Goal: Information Seeking & Learning: Check status

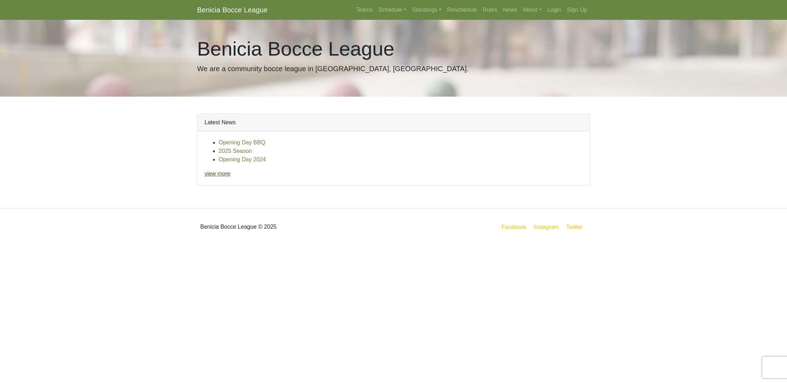
click at [226, 175] on link "view more" at bounding box center [218, 174] width 26 height 6
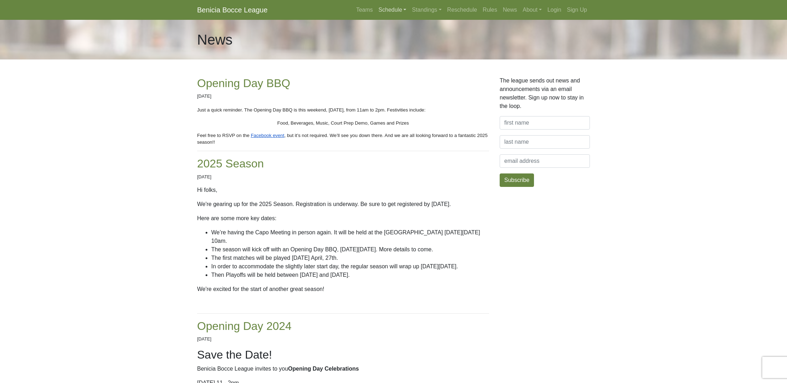
click at [383, 8] on link "Schedule" at bounding box center [393, 10] width 34 height 14
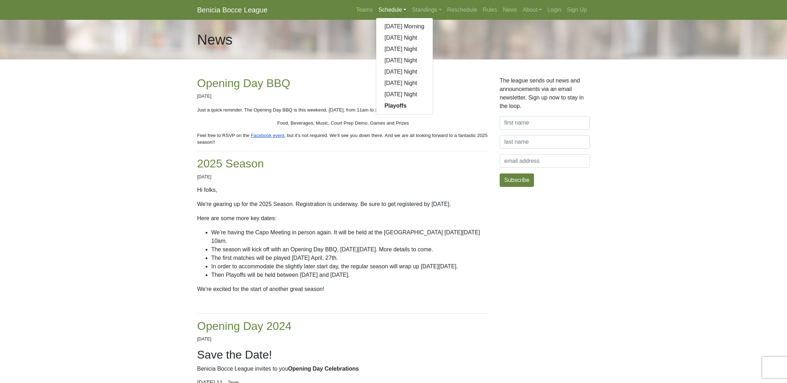
click at [385, 104] on strong "Playoffs" at bounding box center [396, 106] width 22 height 6
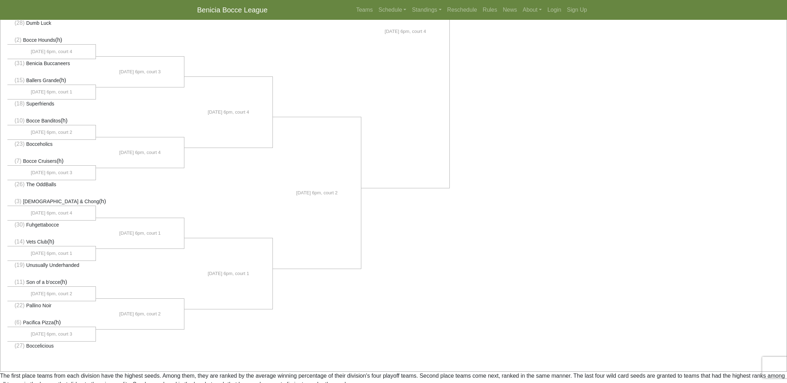
scroll to position [373, 0]
click at [419, 10] on link "Standings" at bounding box center [426, 10] width 35 height 14
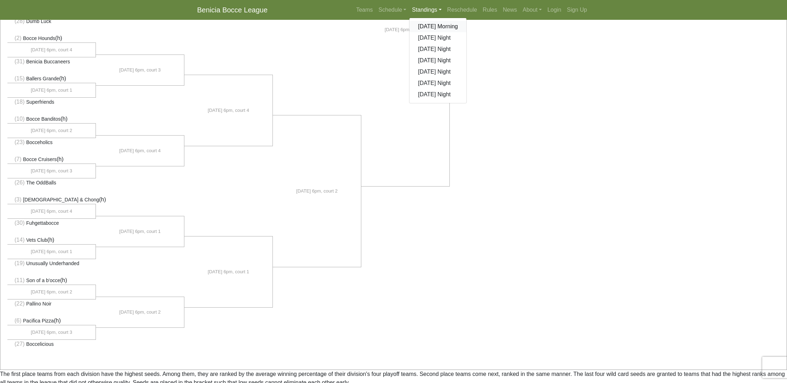
click at [416, 25] on link "[DATE] Morning" at bounding box center [437, 26] width 57 height 11
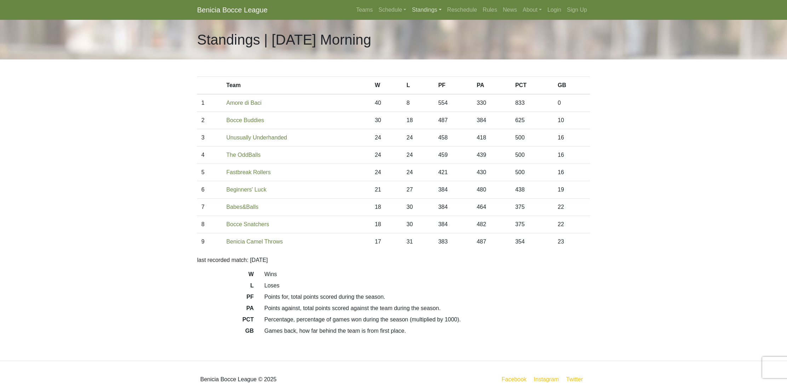
click at [429, 10] on link "Standings" at bounding box center [426, 10] width 35 height 14
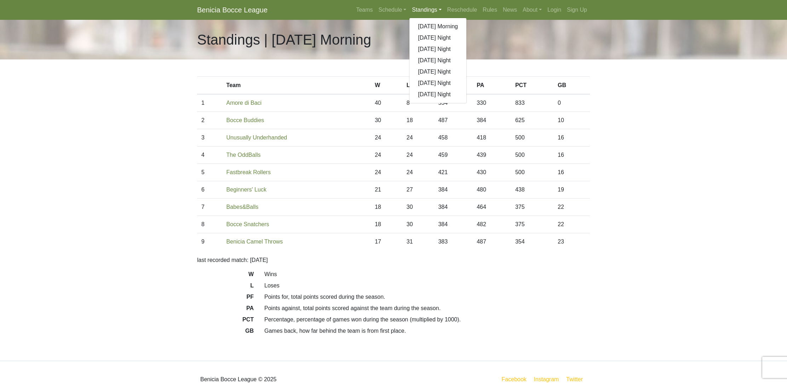
click at [414, 38] on link "[DATE] Night" at bounding box center [437, 37] width 57 height 11
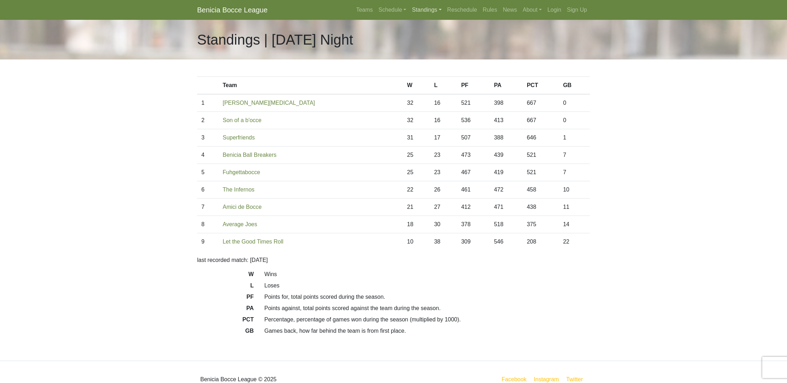
click at [430, 11] on link "Standings" at bounding box center [426, 10] width 35 height 14
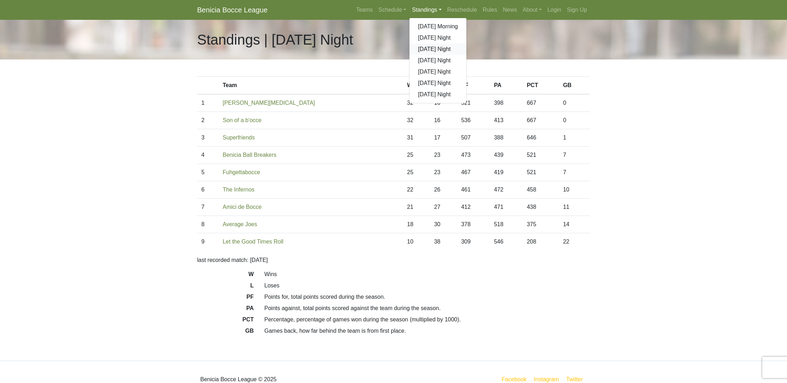
click at [424, 48] on link "[DATE] Night" at bounding box center [437, 49] width 57 height 11
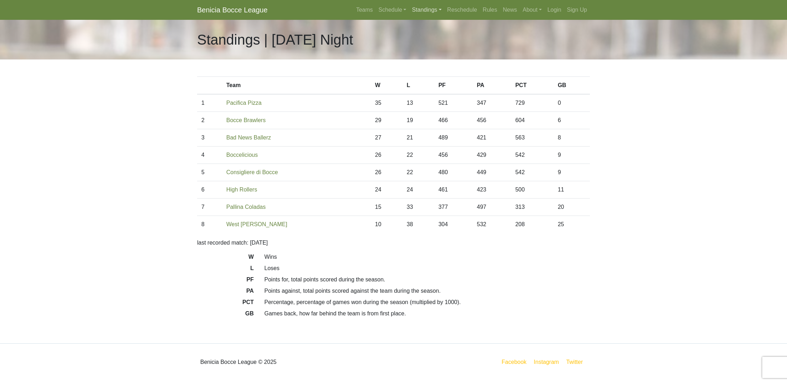
click at [424, 8] on link "Standings" at bounding box center [426, 10] width 35 height 14
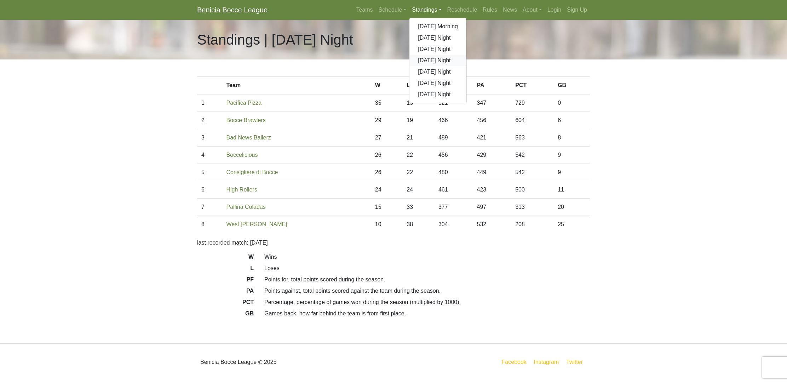
click at [424, 61] on link "[DATE] Night" at bounding box center [437, 60] width 57 height 11
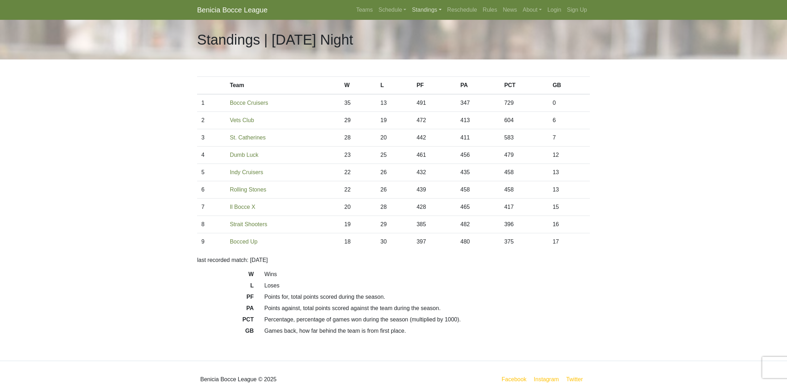
click at [426, 11] on link "Standings" at bounding box center [426, 10] width 35 height 14
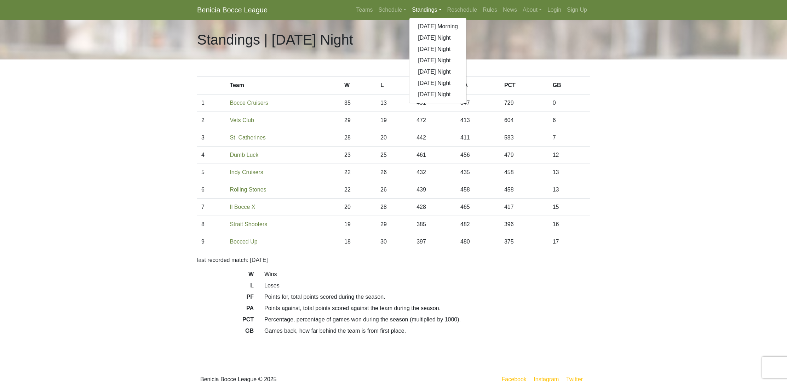
click at [418, 70] on link "[DATE] Night" at bounding box center [437, 71] width 57 height 11
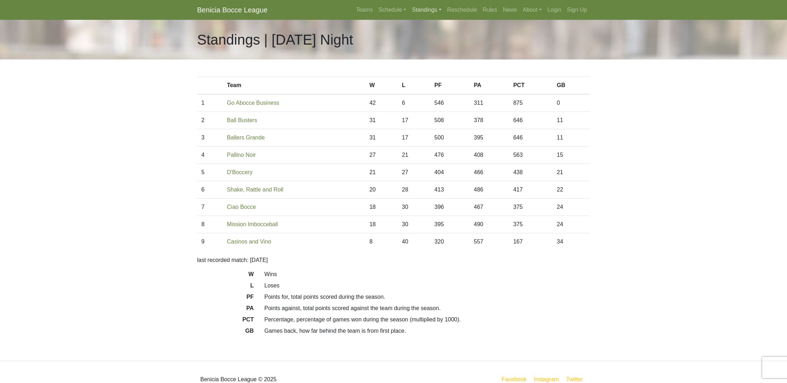
click at [426, 9] on link "Standings" at bounding box center [426, 10] width 35 height 14
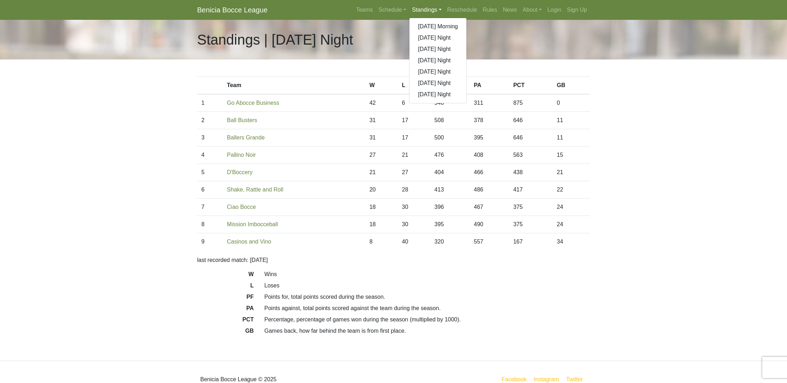
click at [415, 82] on link "[DATE] Night" at bounding box center [437, 82] width 57 height 11
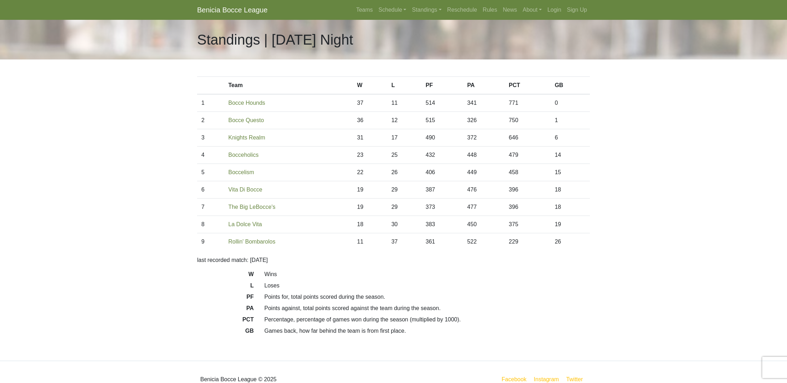
drag, startPoint x: 426, startPoint y: 94, endPoint x: 431, endPoint y: 98, distance: 6.7
click at [431, 98] on td "514" at bounding box center [442, 103] width 42 height 18
click at [418, 11] on link "Standings" at bounding box center [426, 10] width 35 height 14
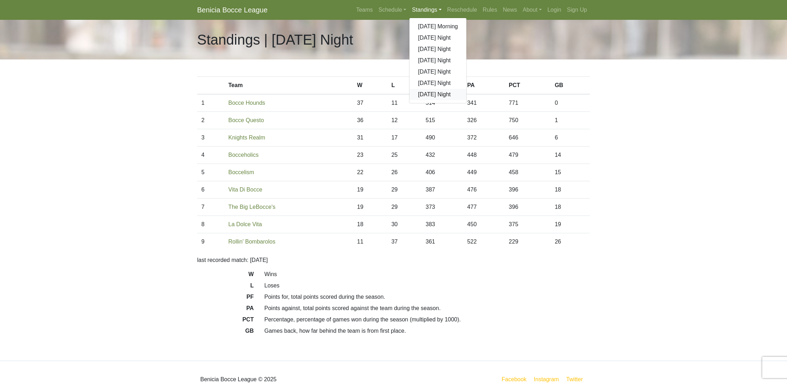
click at [416, 94] on link "[DATE] Night" at bounding box center [437, 94] width 57 height 11
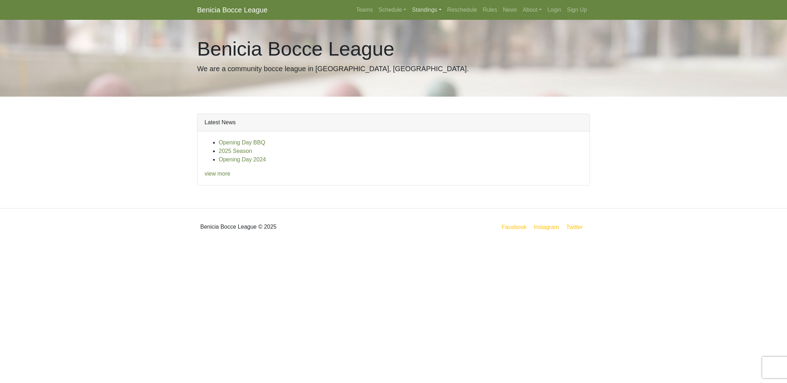
click at [420, 8] on link "Standings" at bounding box center [426, 10] width 35 height 14
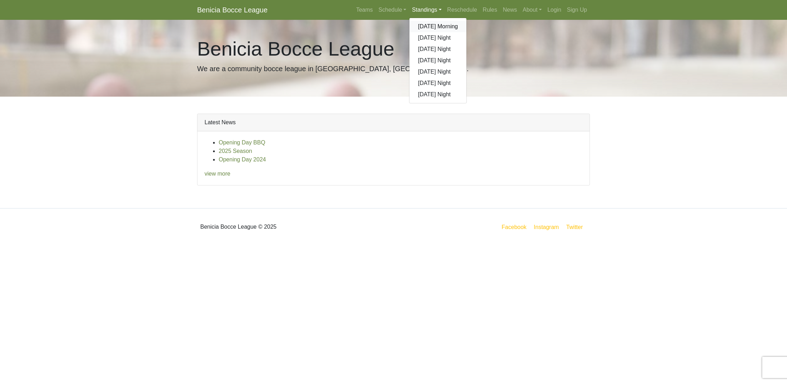
click at [420, 25] on link "[DATE] Morning" at bounding box center [437, 26] width 57 height 11
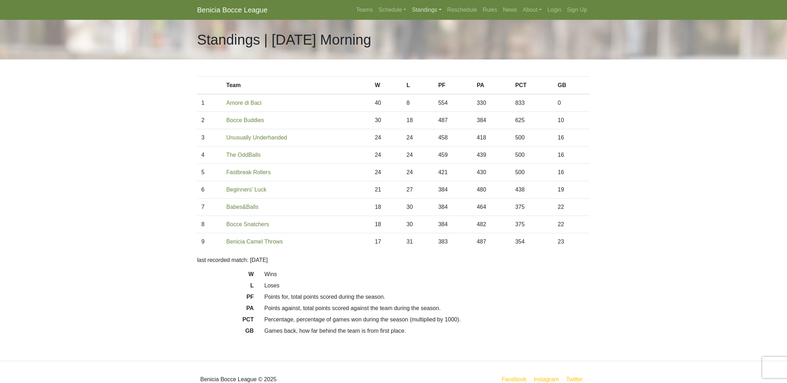
click at [422, 11] on link "Standings" at bounding box center [426, 10] width 35 height 14
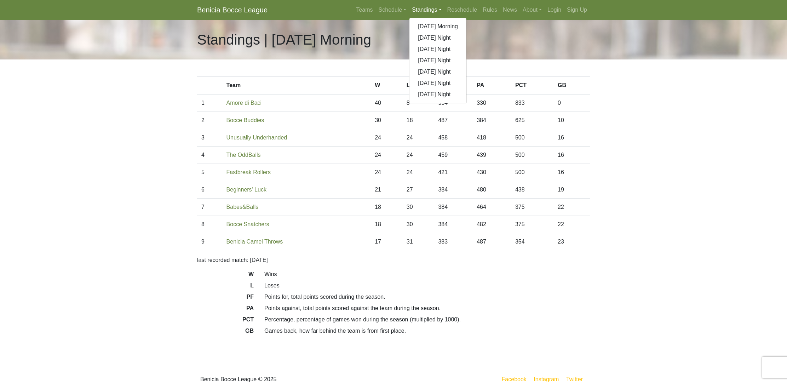
click at [420, 37] on link "[DATE] Night" at bounding box center [437, 37] width 57 height 11
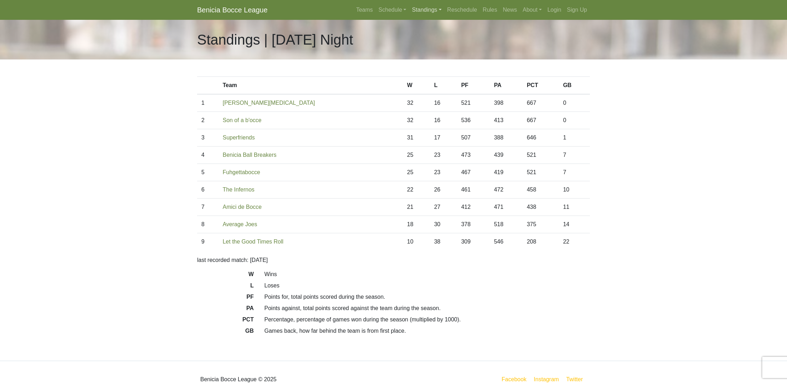
click at [426, 12] on link "Standings" at bounding box center [426, 10] width 35 height 14
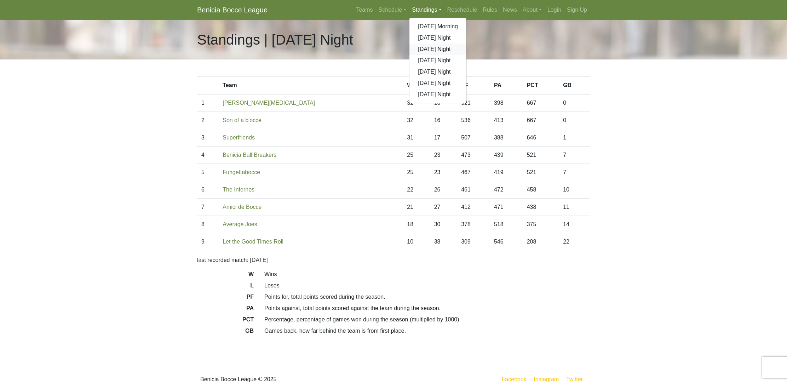
click at [421, 48] on link "[DATE] Night" at bounding box center [437, 49] width 57 height 11
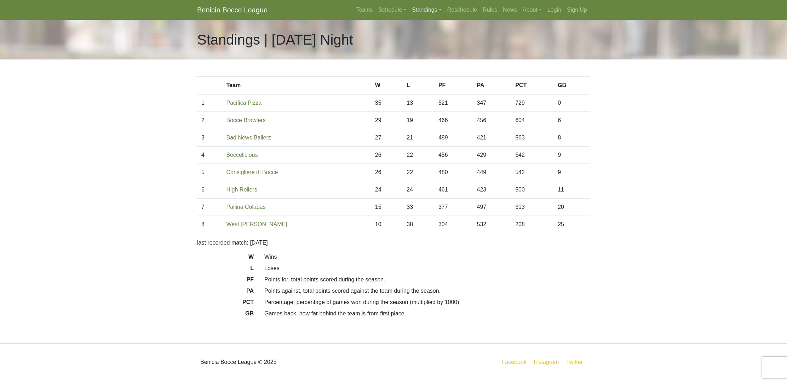
click at [418, 8] on link "Standings" at bounding box center [426, 10] width 35 height 14
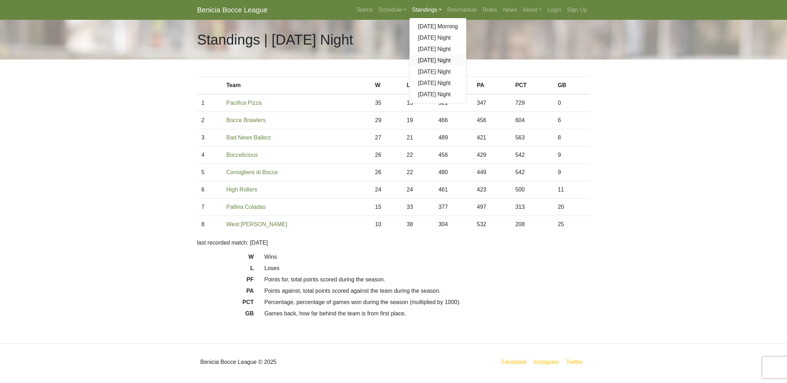
click at [422, 61] on link "[DATE] Night" at bounding box center [437, 60] width 57 height 11
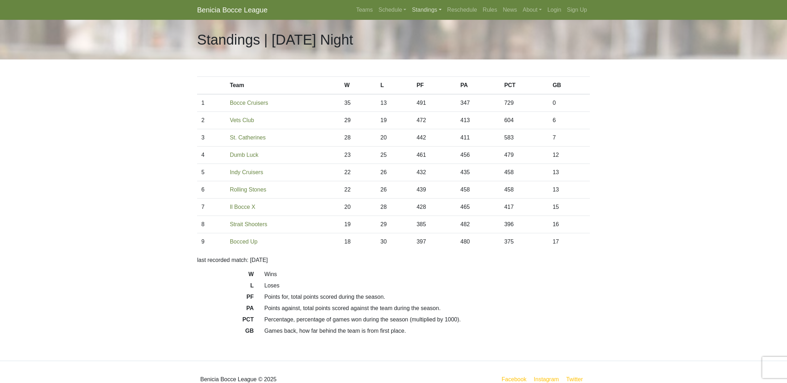
click at [427, 10] on link "Standings" at bounding box center [426, 10] width 35 height 14
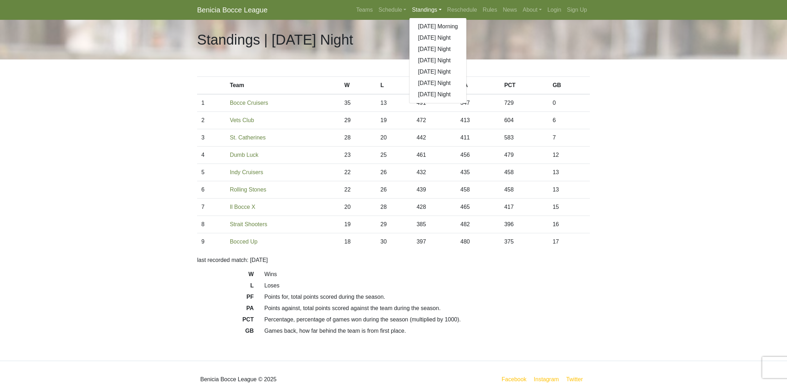
click at [414, 71] on link "[DATE] Night" at bounding box center [437, 71] width 57 height 11
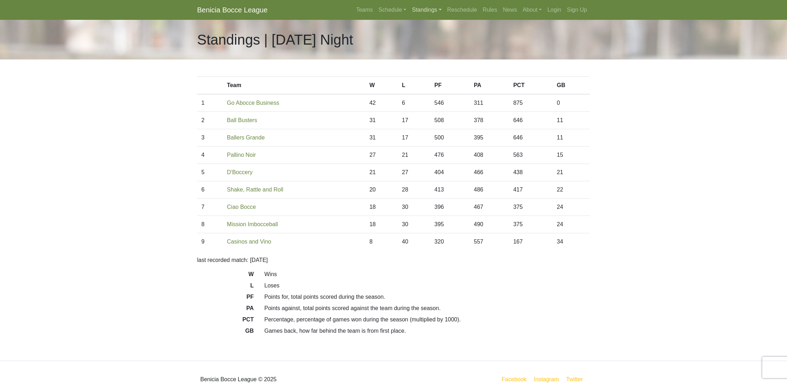
click at [428, 11] on link "Standings" at bounding box center [426, 10] width 35 height 14
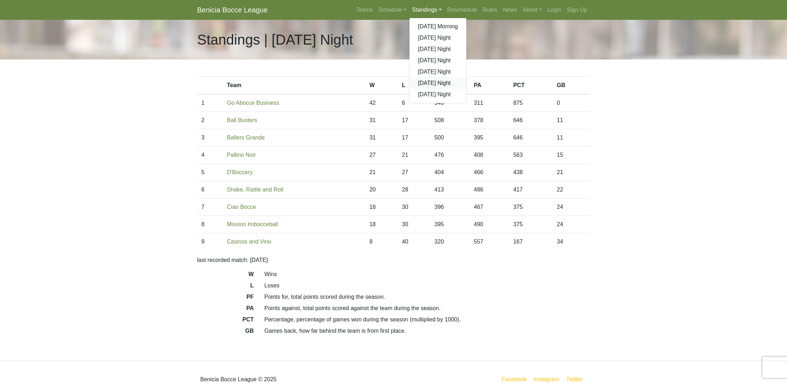
click at [415, 83] on link "[DATE] Night" at bounding box center [437, 82] width 57 height 11
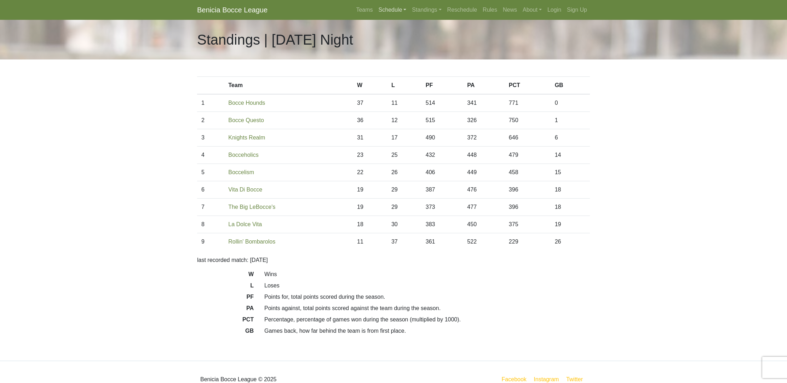
click at [393, 10] on link "Schedule" at bounding box center [393, 10] width 34 height 14
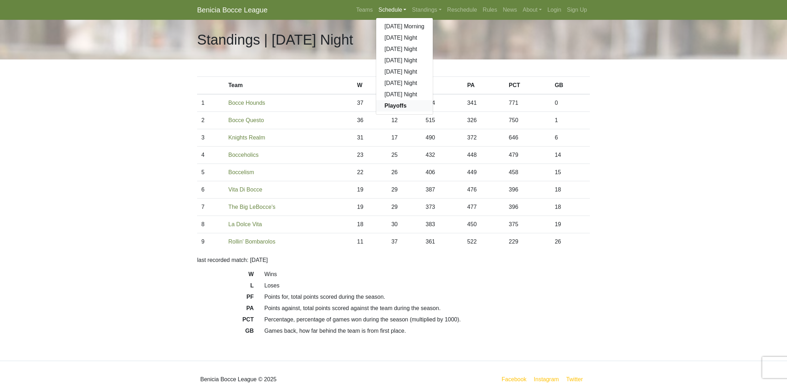
click at [385, 106] on strong "Playoffs" at bounding box center [396, 106] width 22 height 6
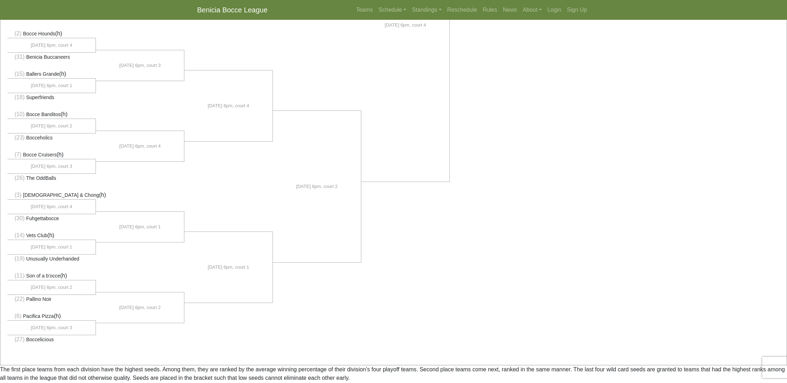
scroll to position [378, 0]
click at [420, 11] on link "Standings" at bounding box center [426, 10] width 35 height 14
click at [420, 27] on link "[DATE] Morning" at bounding box center [437, 26] width 57 height 11
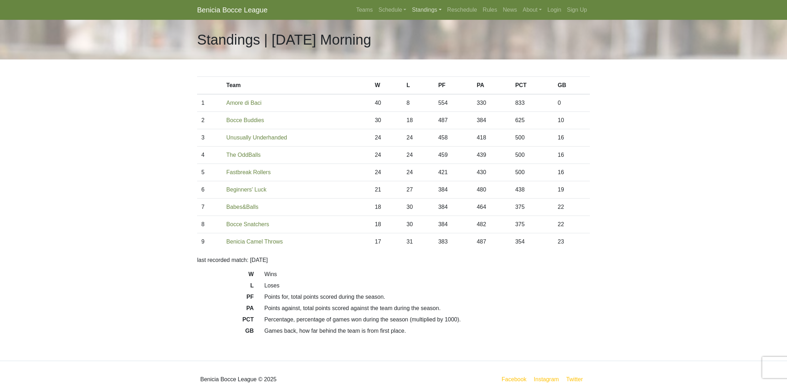
click at [425, 7] on link "Standings" at bounding box center [426, 10] width 35 height 14
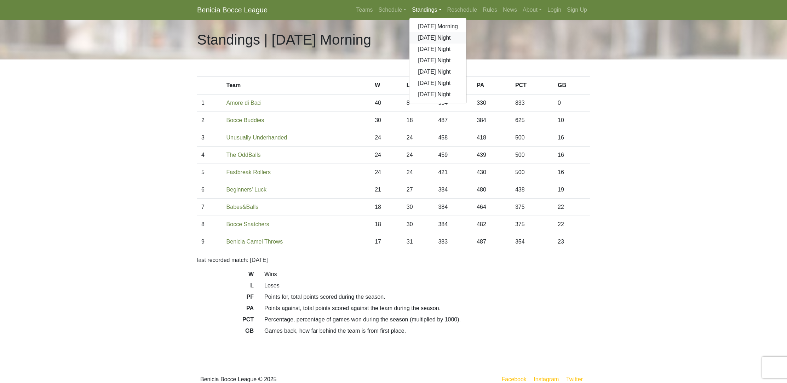
click at [423, 38] on link "[DATE] Night" at bounding box center [437, 37] width 57 height 11
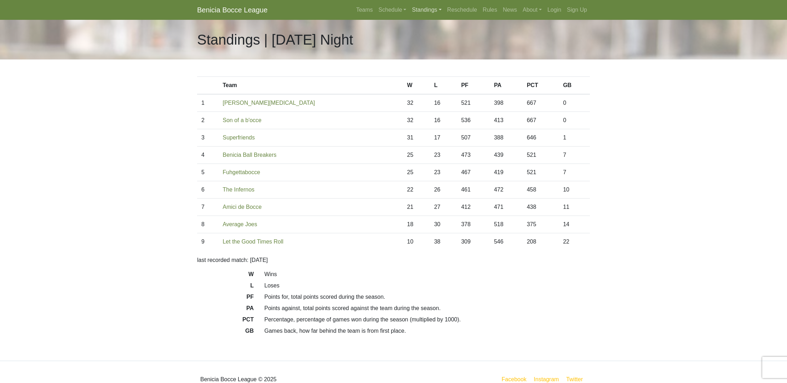
click at [426, 8] on link "Standings" at bounding box center [426, 10] width 35 height 14
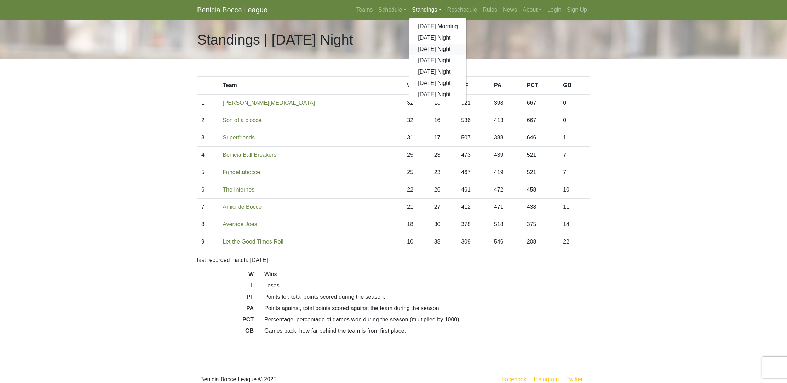
click at [422, 51] on link "[DATE] Night" at bounding box center [437, 49] width 57 height 11
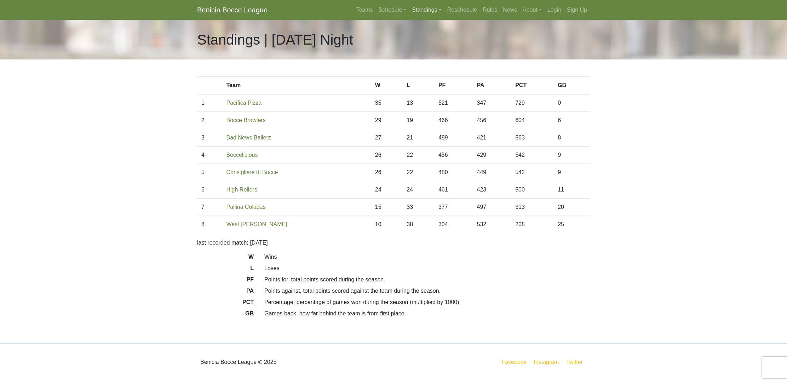
click at [427, 10] on link "Standings" at bounding box center [426, 10] width 35 height 14
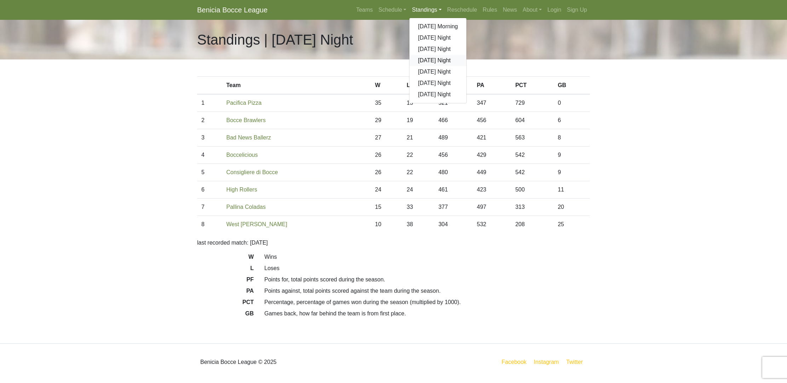
click at [416, 60] on link "[DATE] Night" at bounding box center [437, 60] width 57 height 11
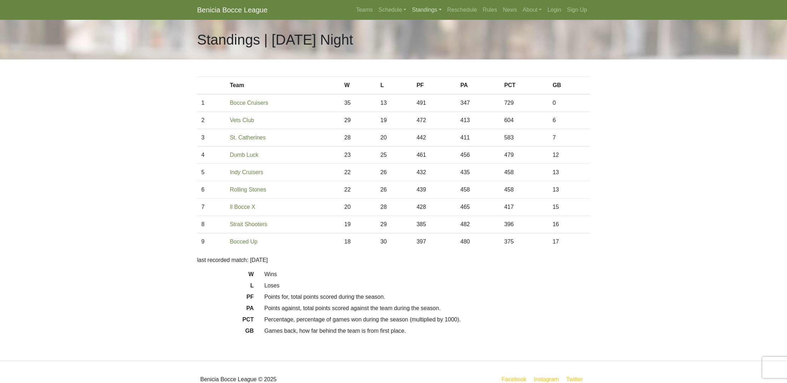
click at [428, 11] on link "Standings" at bounding box center [426, 10] width 35 height 14
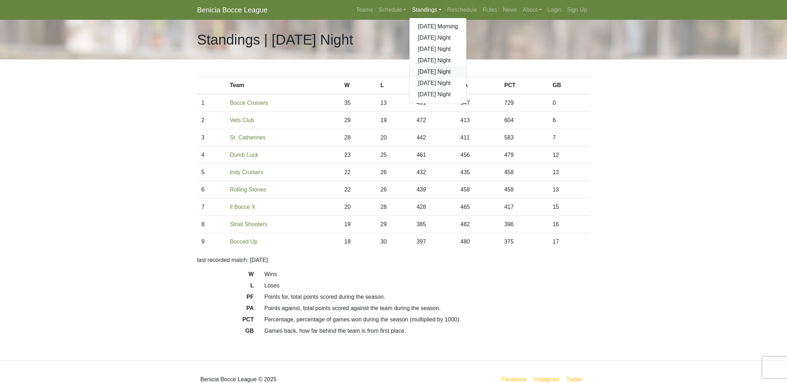
click at [414, 71] on link "[DATE] Night" at bounding box center [437, 71] width 57 height 11
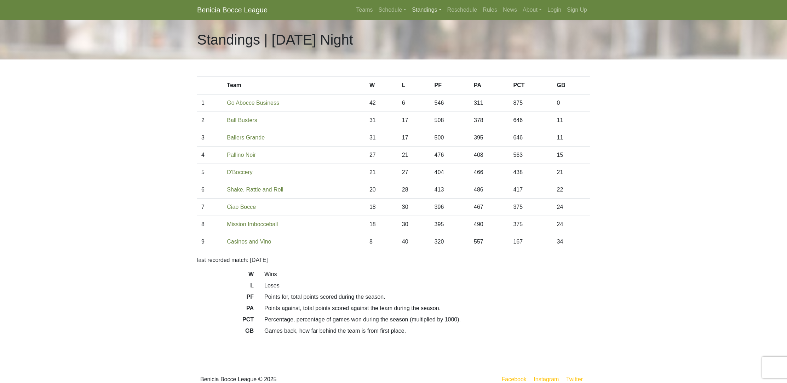
click at [420, 9] on link "Standings" at bounding box center [426, 10] width 35 height 14
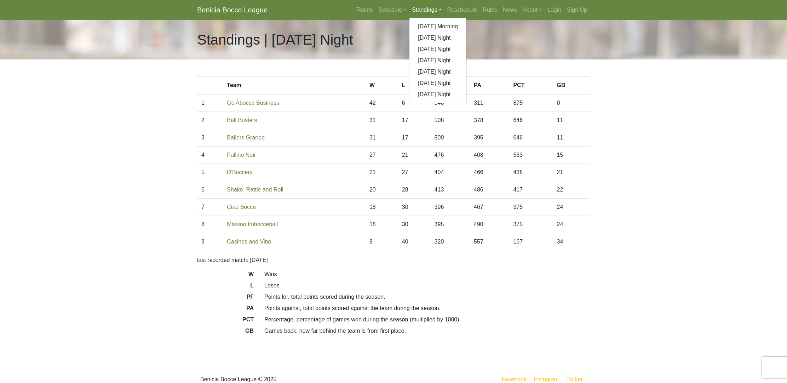
click at [415, 82] on link "[DATE] Night" at bounding box center [437, 82] width 57 height 11
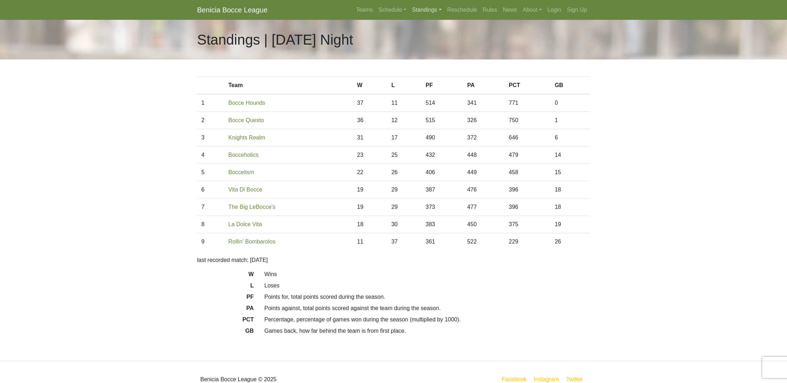
click at [418, 8] on link "Standings" at bounding box center [426, 10] width 35 height 14
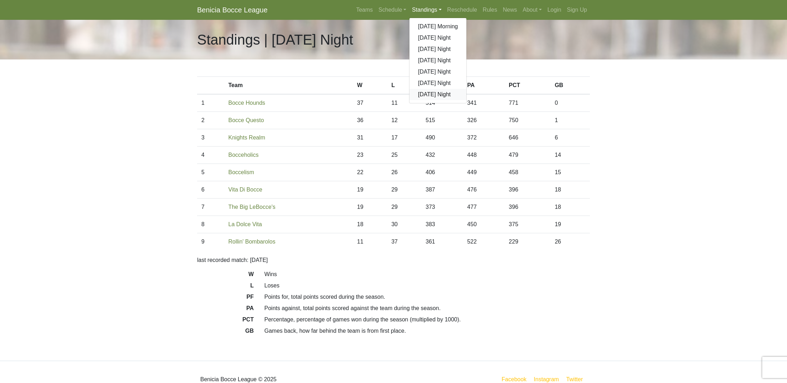
click at [418, 94] on link "[DATE] Night" at bounding box center [437, 94] width 57 height 11
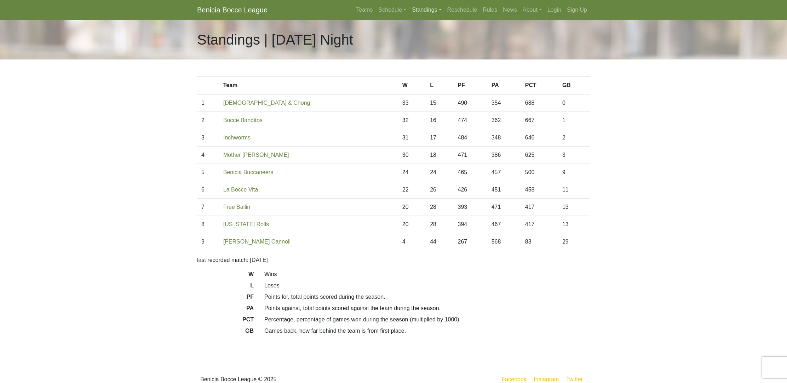
click at [421, 9] on link "Standings" at bounding box center [426, 10] width 35 height 14
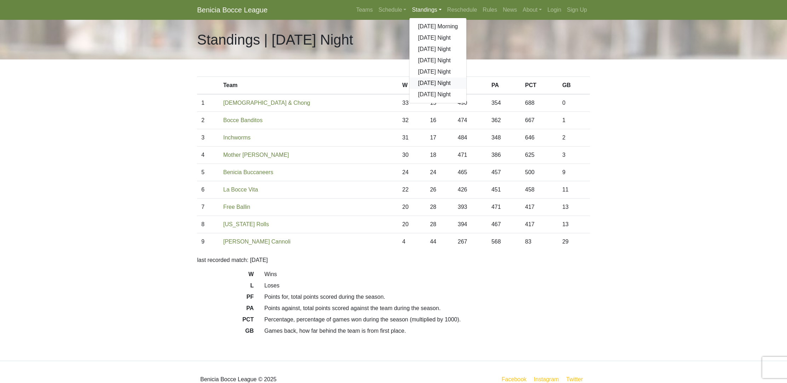
click at [416, 83] on link "[DATE] Night" at bounding box center [437, 82] width 57 height 11
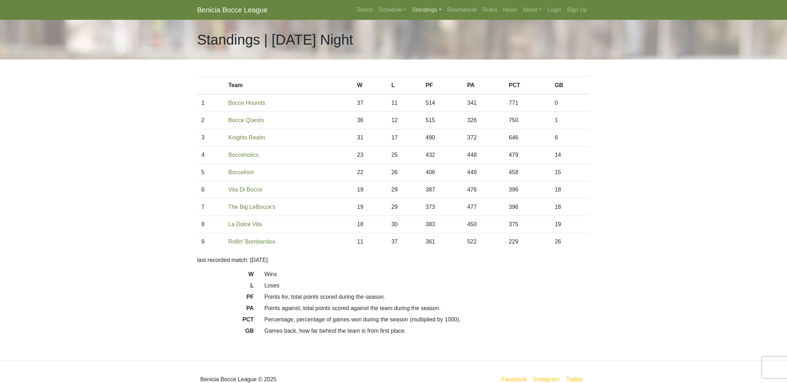
click at [423, 9] on link "Standings" at bounding box center [426, 10] width 35 height 14
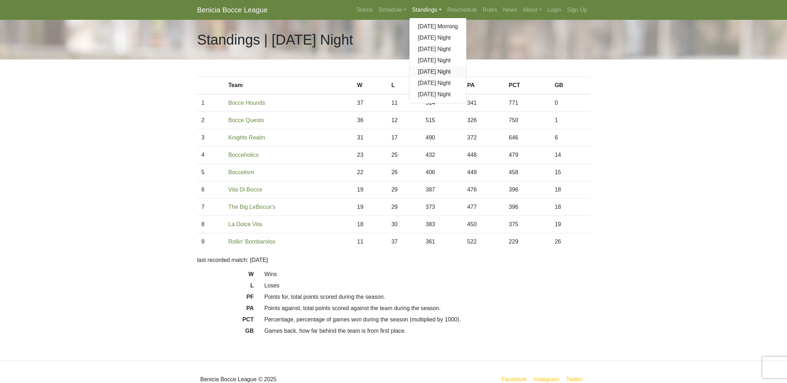
click at [418, 72] on link "[DATE] Night" at bounding box center [437, 71] width 57 height 11
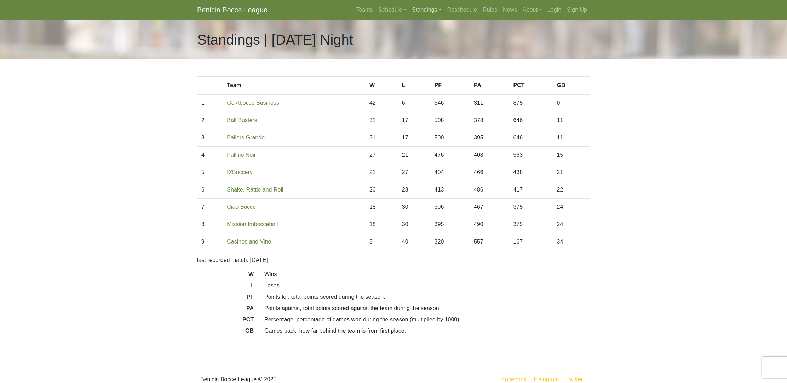
click at [430, 10] on link "Standings" at bounding box center [426, 10] width 35 height 14
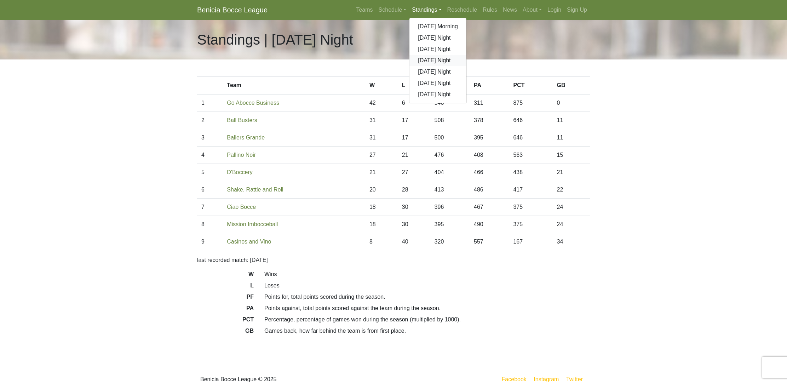
click at [420, 60] on link "[DATE] Night" at bounding box center [437, 60] width 57 height 11
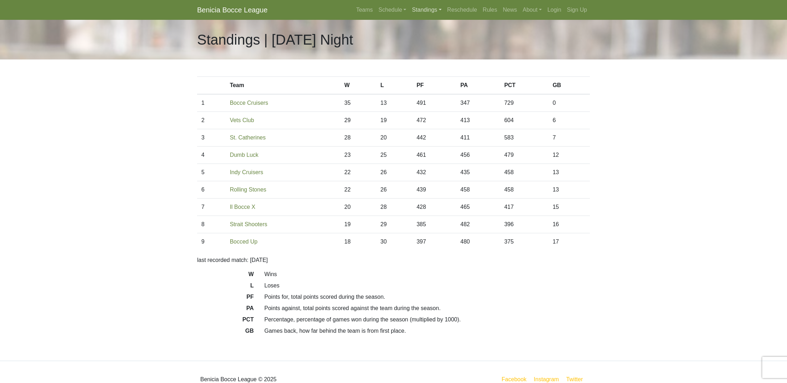
click at [422, 12] on link "Standings" at bounding box center [426, 10] width 35 height 14
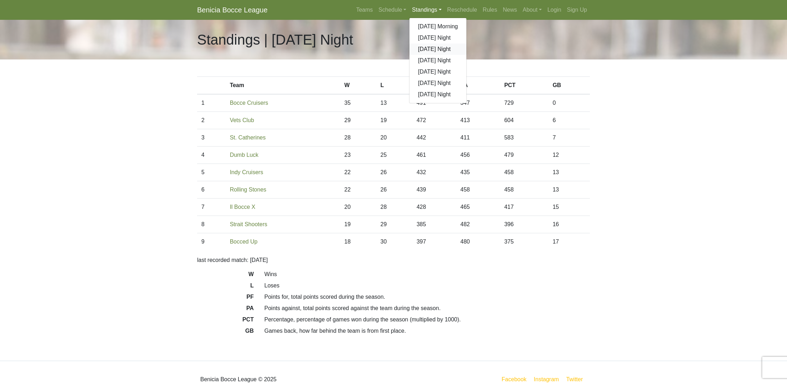
click at [418, 50] on link "[DATE] Night" at bounding box center [437, 49] width 57 height 11
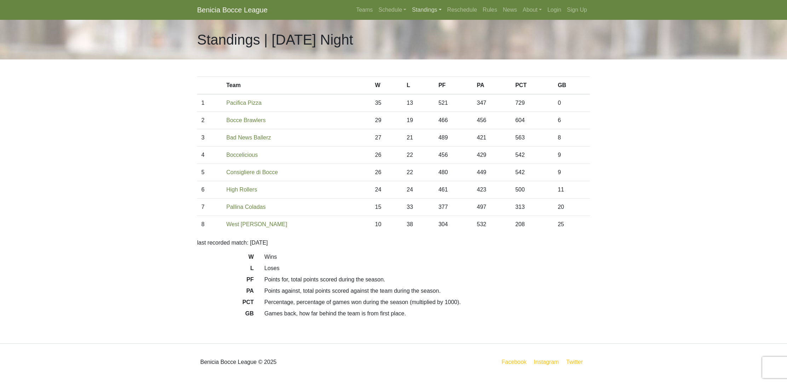
click at [421, 11] on link "Standings" at bounding box center [426, 10] width 35 height 14
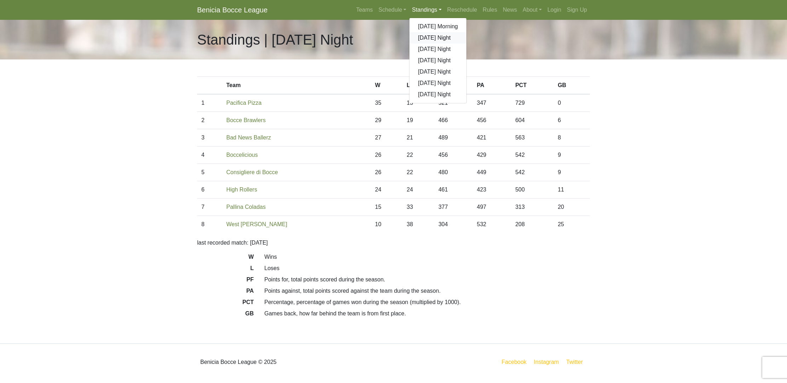
click at [419, 38] on link "[DATE] Night" at bounding box center [437, 37] width 57 height 11
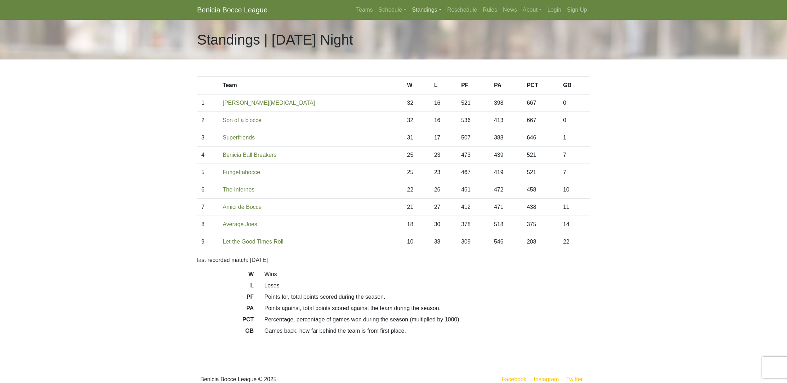
click at [425, 10] on link "Standings" at bounding box center [426, 10] width 35 height 14
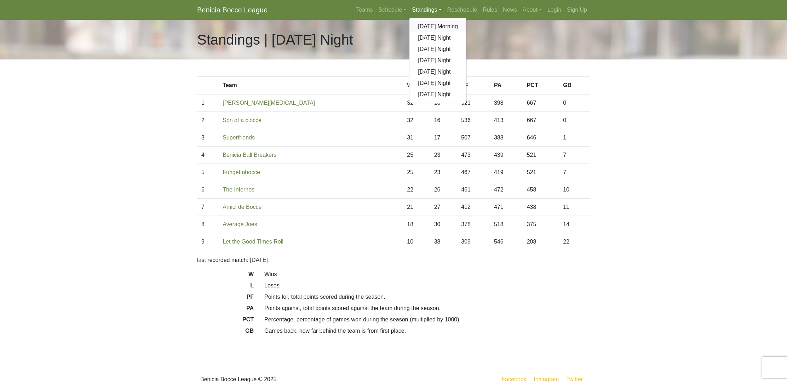
click at [421, 26] on link "[DATE] Morning" at bounding box center [437, 26] width 57 height 11
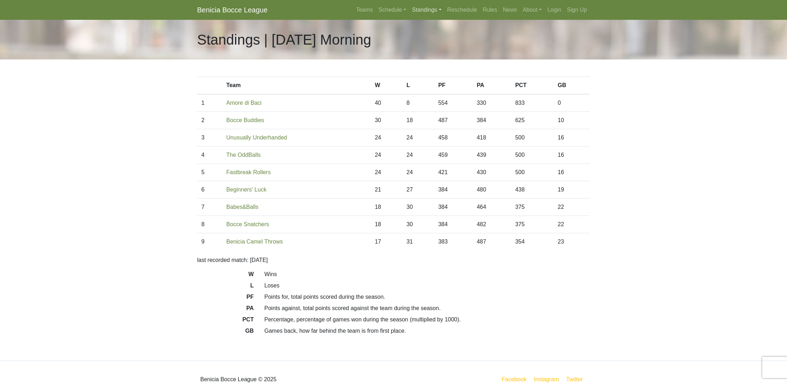
click at [426, 11] on link "Standings" at bounding box center [426, 10] width 35 height 14
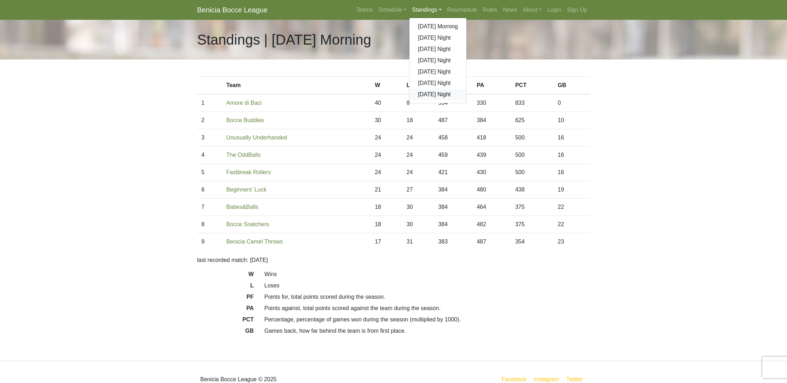
click at [426, 94] on link "[DATE] Night" at bounding box center [437, 94] width 57 height 11
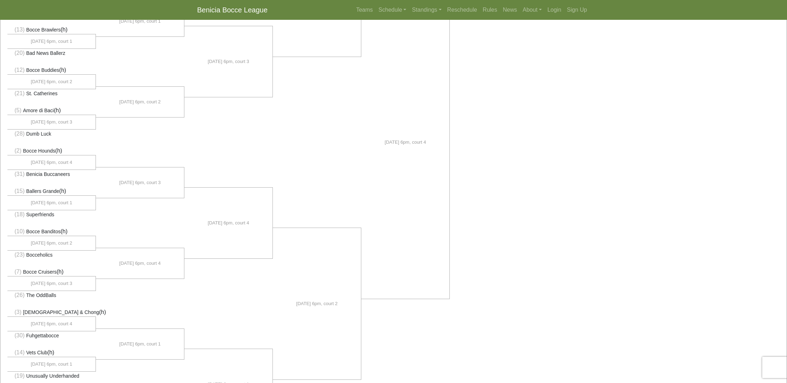
scroll to position [260, 0]
